Goal: Find specific page/section: Find specific page/section

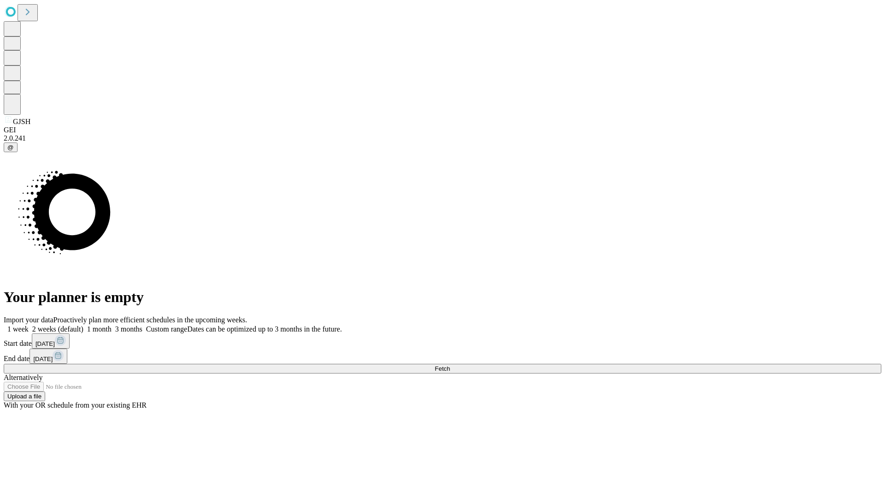
click at [450, 365] on span "Fetch" at bounding box center [442, 368] width 15 height 7
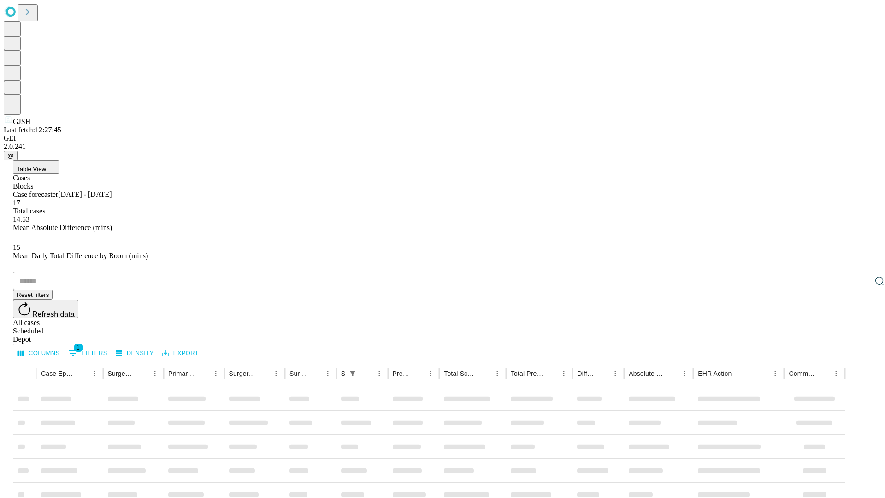
click at [861, 335] on div "Depot" at bounding box center [452, 339] width 878 height 8
click at [786, 319] on div "All cases" at bounding box center [452, 323] width 878 height 8
